Goal: Check status: Check status

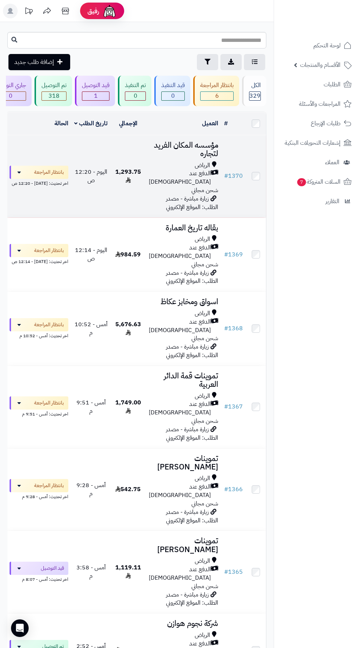
click at [197, 173] on span "الدفع عند [DEMOGRAPHIC_DATA]" at bounding box center [180, 177] width 62 height 17
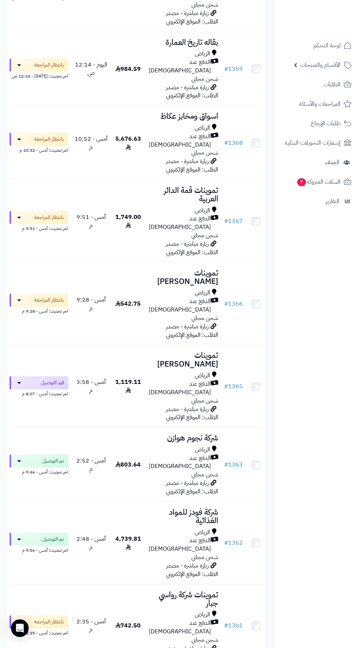
scroll to position [187, 0]
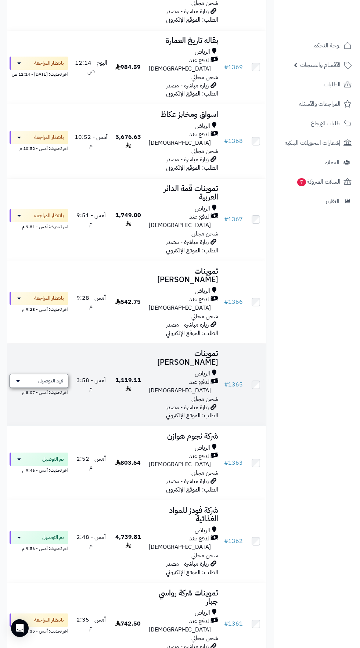
click at [57, 377] on span "قيد التوصيل" at bounding box center [50, 380] width 25 height 7
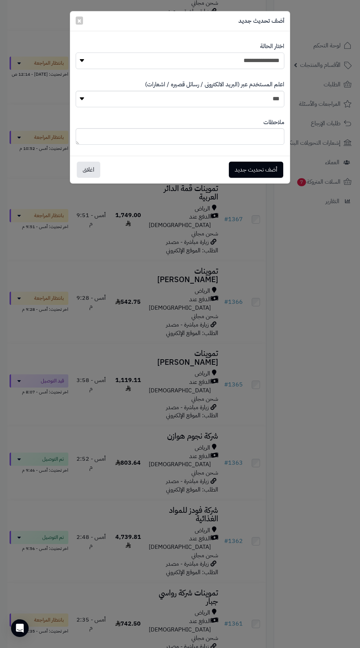
click at [258, 64] on select "**********" at bounding box center [180, 61] width 209 height 17
select select "**"
click at [269, 166] on button "أضف تحديث جديد" at bounding box center [256, 169] width 54 height 16
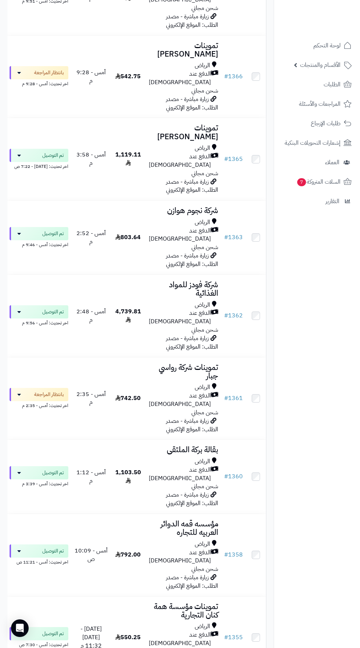
scroll to position [476, 0]
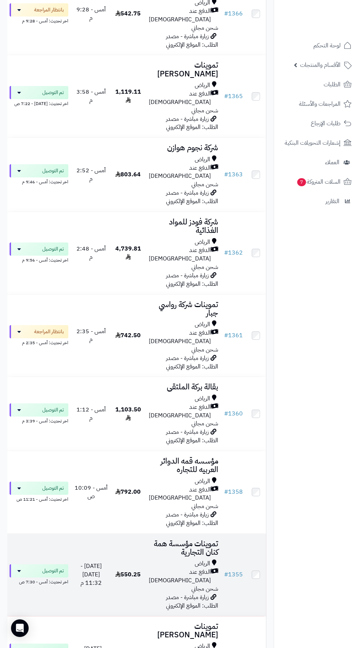
click at [165, 540] on h3 "تموينات مؤسسة همة كنان التجارية" at bounding box center [183, 548] width 69 height 17
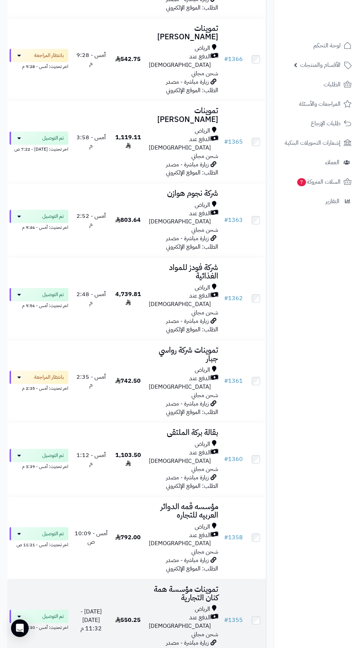
scroll to position [422, 0]
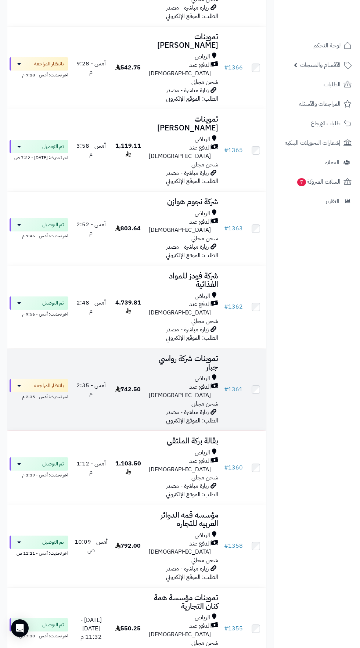
click at [191, 408] on span "زيارة مباشرة - مصدر الطلب: الموقع الإلكتروني" at bounding box center [192, 416] width 52 height 17
click at [180, 383] on span "الدفع عند [DEMOGRAPHIC_DATA]" at bounding box center [180, 391] width 62 height 17
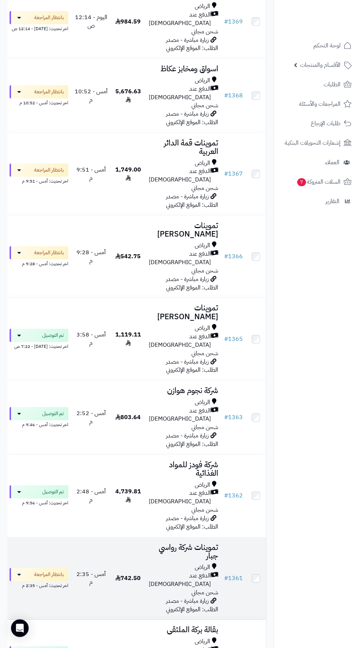
scroll to position [221, 0]
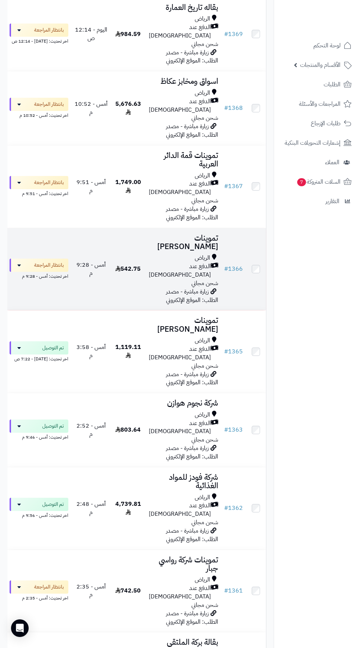
click at [172, 254] on div "الرياض" at bounding box center [183, 258] width 69 height 8
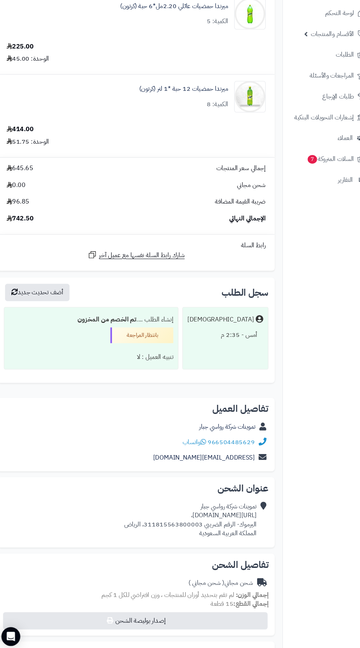
scroll to position [140, 0]
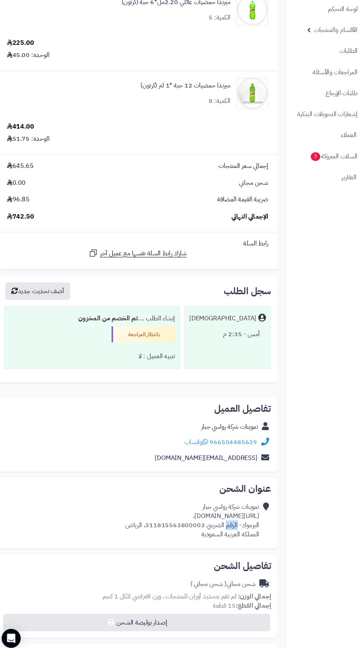
click at [189, 549] on div "**********" at bounding box center [137, 594] width 270 height 379
copy div "https://maps.app.goo.gl/8kt4MX6qGRNje8o58،"
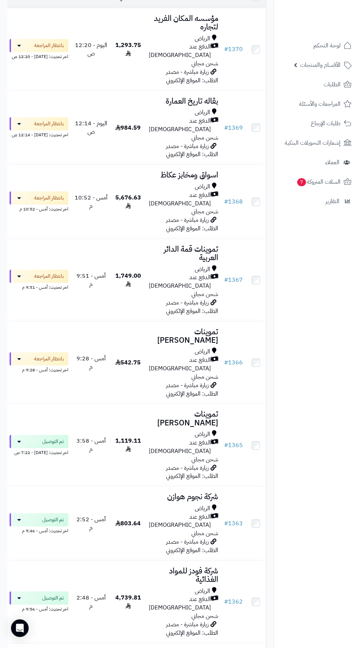
scroll to position [125, 0]
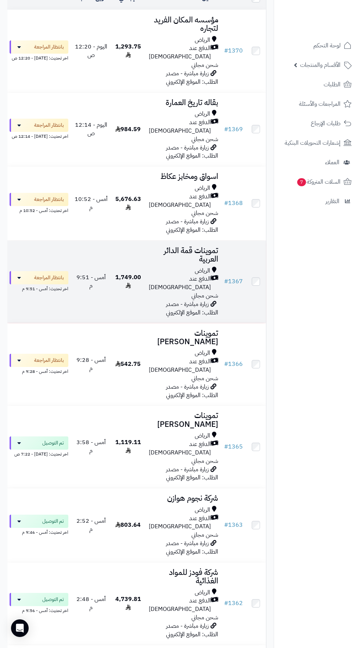
click at [149, 275] on div "الدفع عند [DEMOGRAPHIC_DATA]" at bounding box center [183, 283] width 69 height 17
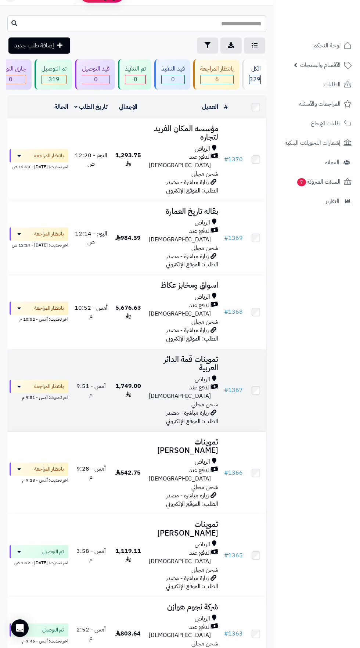
scroll to position [15, 0]
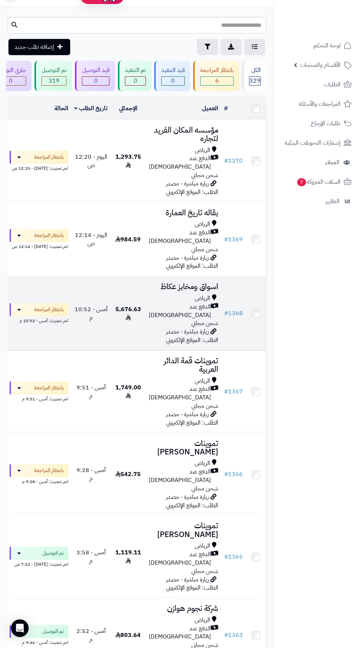
click at [193, 303] on span "الدفع عند [DEMOGRAPHIC_DATA]" at bounding box center [180, 311] width 62 height 17
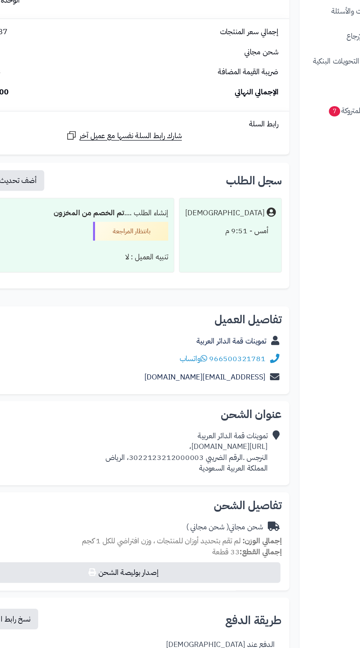
scroll to position [1527, 0]
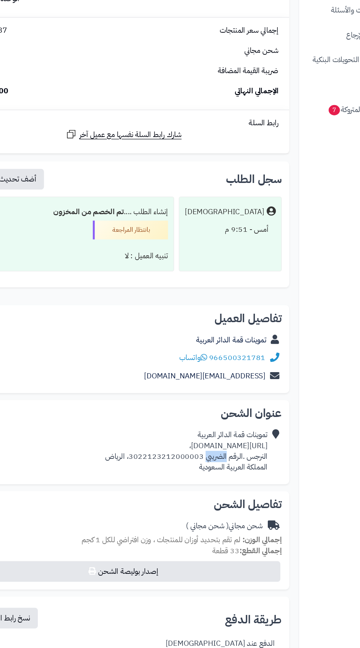
click at [180, 480] on div "تفاصيل الشحن [PERSON_NAME] ( شحن مجاني ) إجمالي الوزن: لم تقم بتحديد أوزان للمن…" at bounding box center [136, 518] width 259 height 77
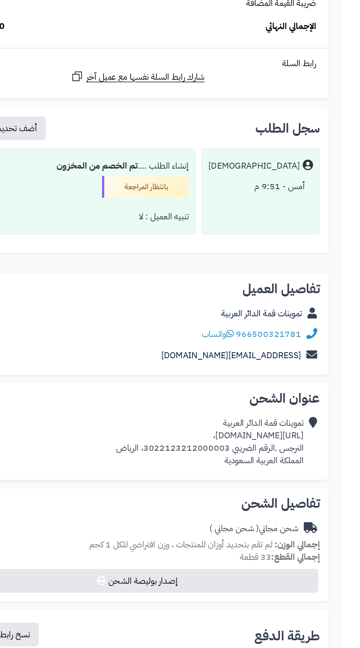
copy div "https://maps.app.goo.gl/uwe2evVB4LQ1vqiZA،"
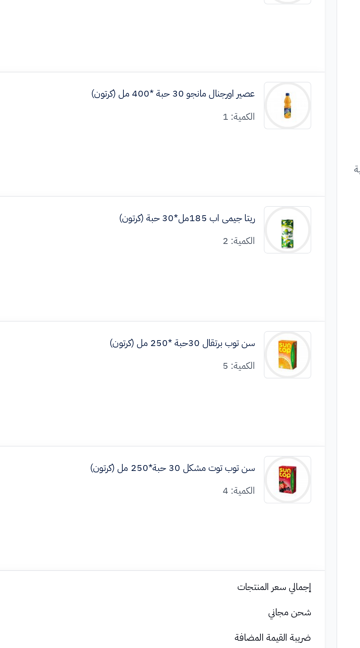
scroll to position [2251, 0]
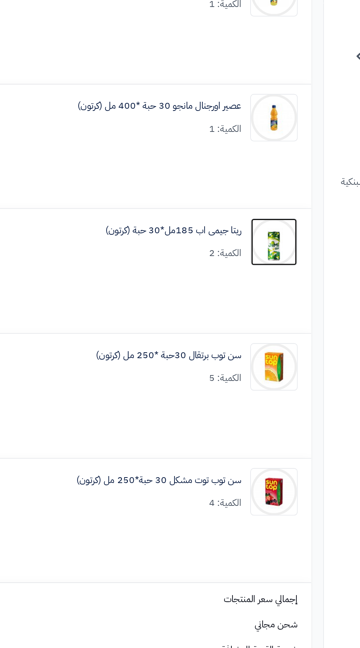
click at [248, 187] on img at bounding box center [243, 180] width 29 height 29
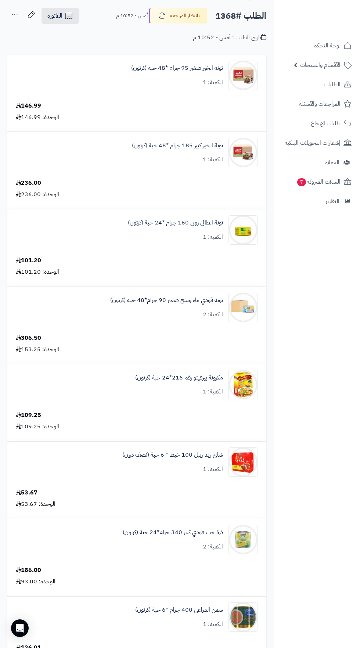
scroll to position [0, 0]
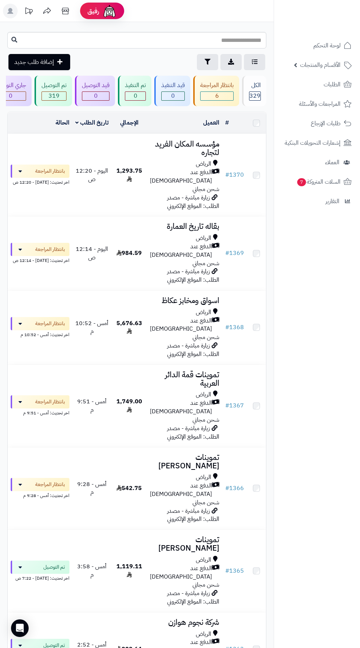
scroll to position [15, 0]
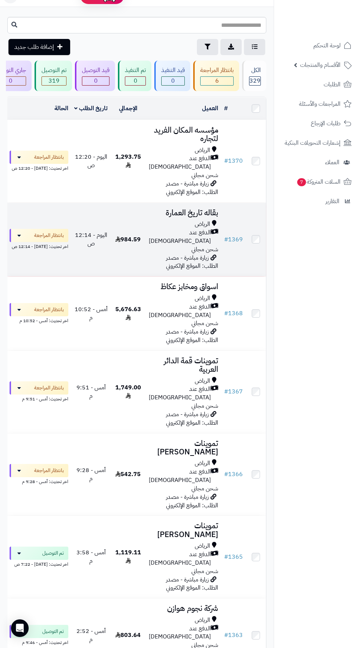
click at [186, 209] on h3 "بقاله تاريخ العمارة" at bounding box center [183, 213] width 69 height 8
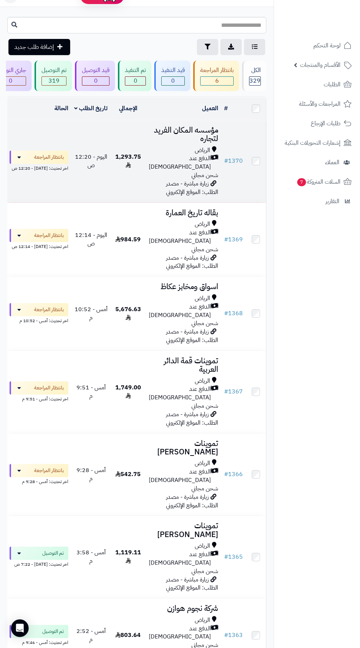
click at [129, 162] on use at bounding box center [128, 165] width 5 height 6
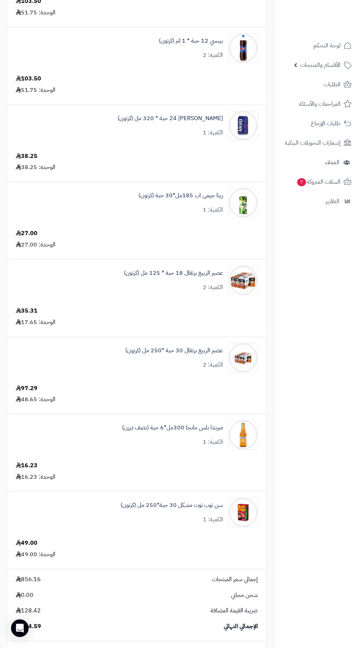
scroll to position [757, 0]
